Goal: Transaction & Acquisition: Subscribe to service/newsletter

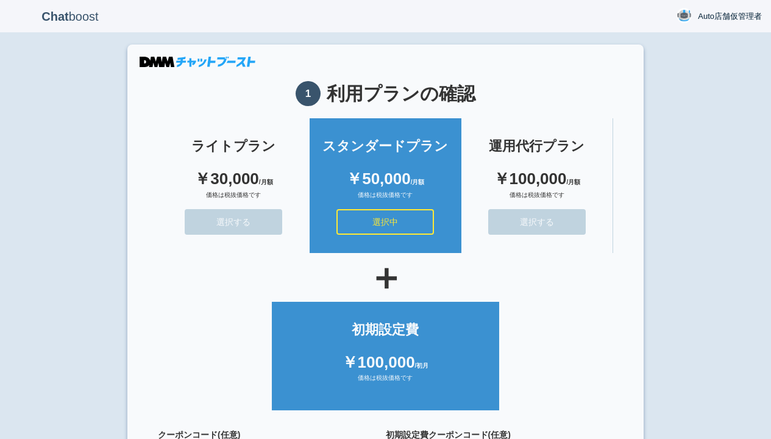
scroll to position [109, 0]
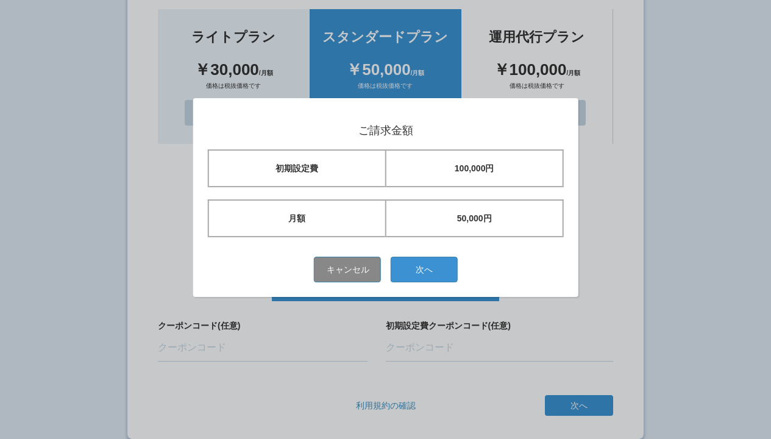
click at [429, 269] on button "次へ" at bounding box center [424, 270] width 67 height 26
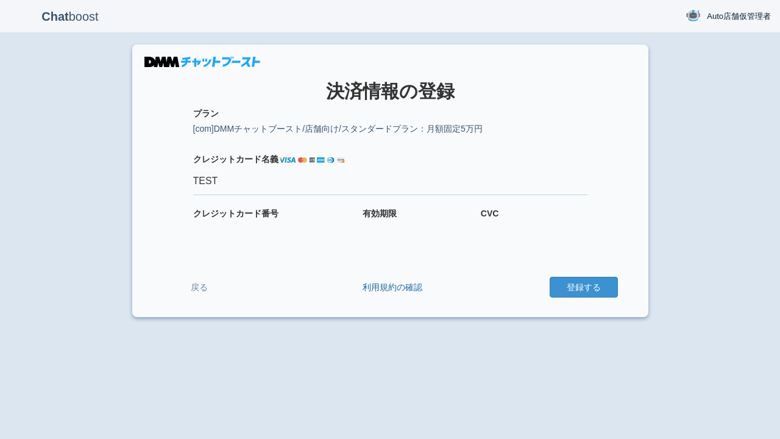
type input "TEST"
click at [583, 287] on button "登録する" at bounding box center [584, 287] width 68 height 21
